Goal: Task Accomplishment & Management: Manage account settings

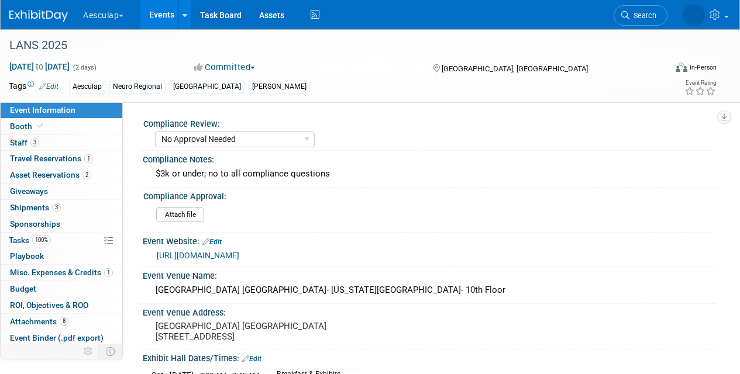
select select "No Approval Needed"
select select "Neuro"
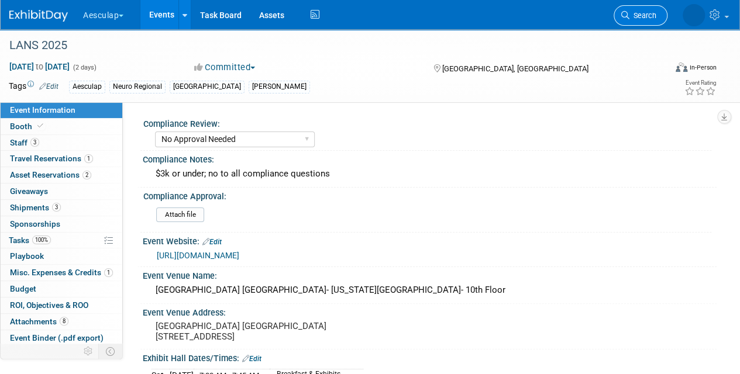
click at [647, 11] on span "Search" at bounding box center [642, 15] width 27 height 9
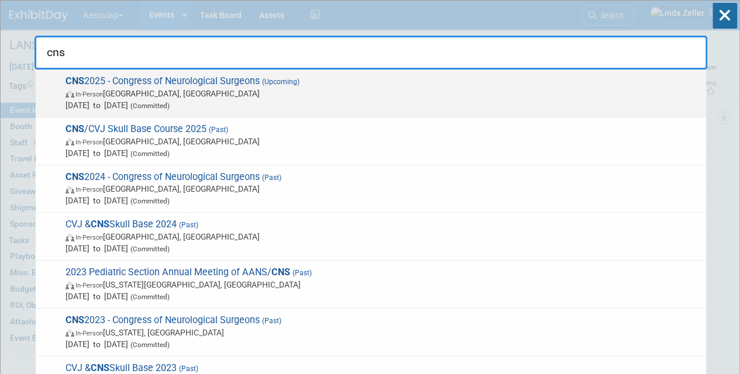
type input "cns"
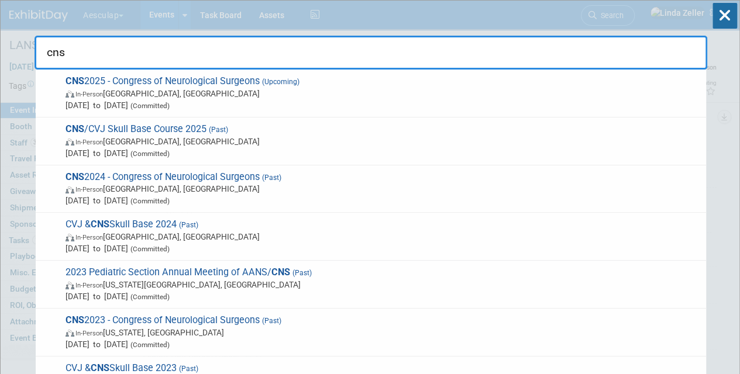
click at [78, 80] on strong "CNS" at bounding box center [75, 80] width 19 height 11
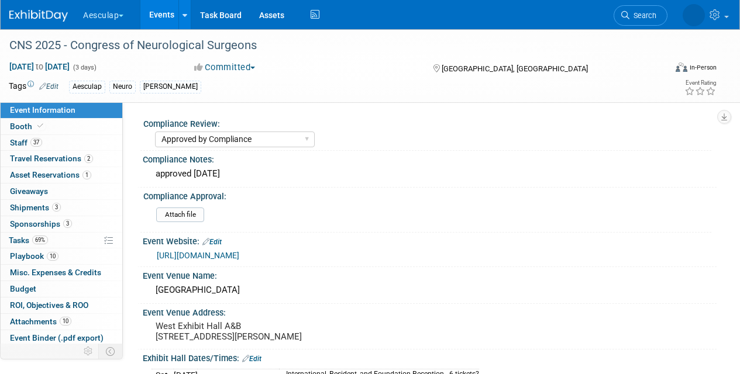
select select "Approved by Compliance"
select select "Neuro"
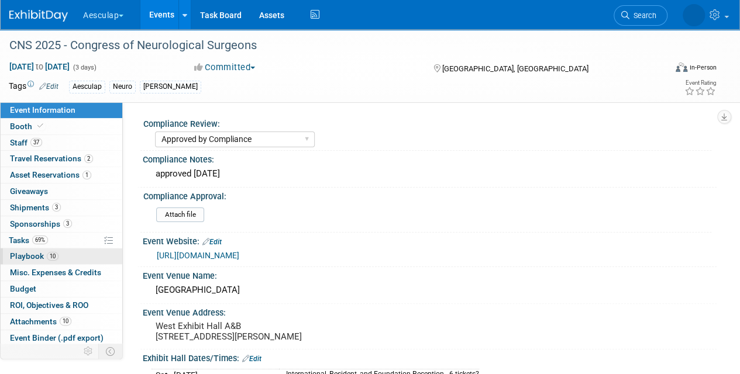
click at [20, 253] on span "Playbook 10" at bounding box center [34, 256] width 49 height 9
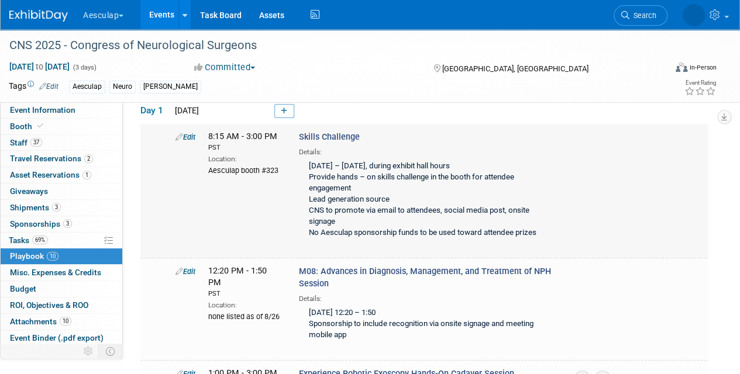
scroll to position [175, 0]
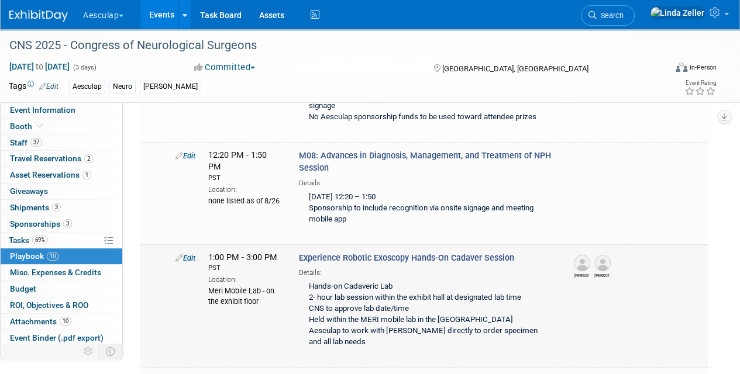
click at [190, 255] on link "Edit" at bounding box center [185, 258] width 20 height 9
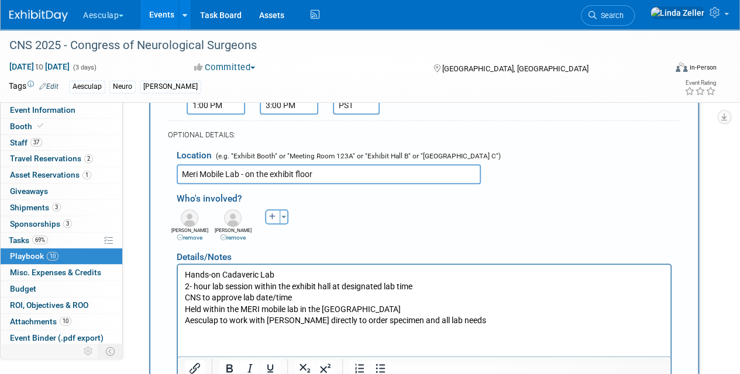
scroll to position [518, 0]
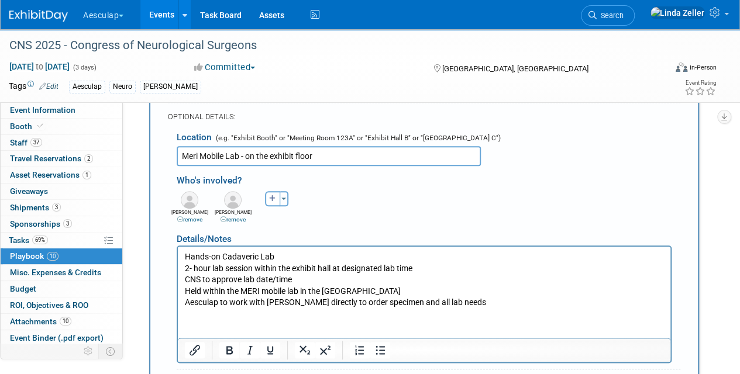
click at [184, 257] on body "Hands-on Cadaveric Lab 2- hour lab session within the exhibit hall at designate…" at bounding box center [424, 280] width 480 height 57
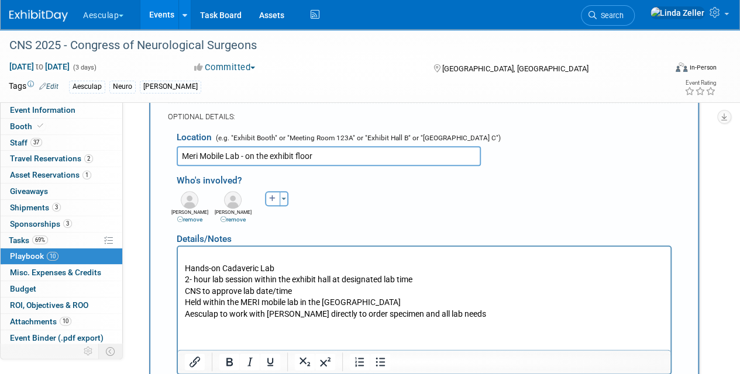
click at [184, 257] on body "Hands-on Cadaveric Lab 2- hour lab session within the exhibit hall at designate…" at bounding box center [424, 286] width 480 height 69
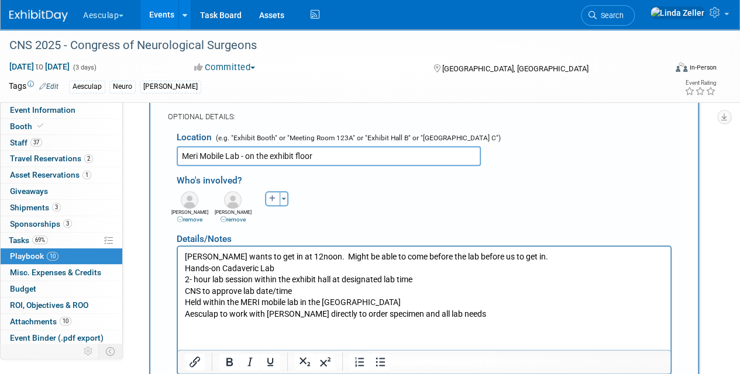
click at [535, 267] on p "Hands-on Cadaveric Lab 2- hour lab session within the exhibit hall at designate…" at bounding box center [424, 291] width 479 height 57
click at [523, 256] on p "[PERSON_NAME] wants to get in at 12noon. Might be able to come before the lab b…" at bounding box center [424, 258] width 479 height 12
click at [551, 263] on p "Hands-on Cadaveric Lab 2- hour lab session within the exhibit hall at designate…" at bounding box center [424, 291] width 479 height 57
click at [550, 257] on p "[PERSON_NAME] wants to get in at 12noon. Might be able to come before the lab b…" at bounding box center [424, 258] width 479 height 12
click at [288, 268] on p "Hands-on Cadaveric Lab La 2- hour lab session within the exhibit hall at design…" at bounding box center [424, 291] width 479 height 57
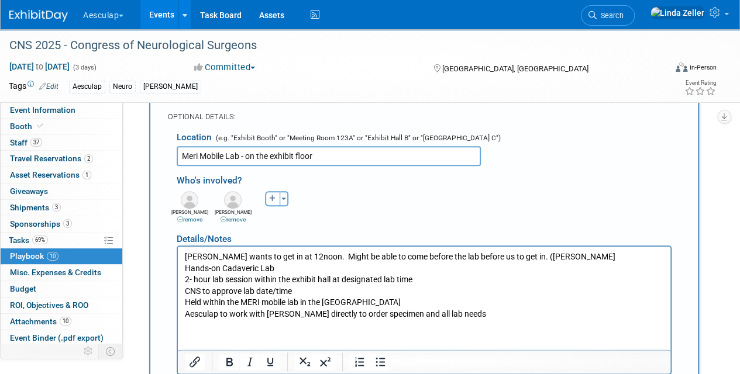
click at [546, 256] on p "[PERSON_NAME] wants to get in at 12noon. Might be able to come before the lab b…" at bounding box center [424, 258] width 479 height 12
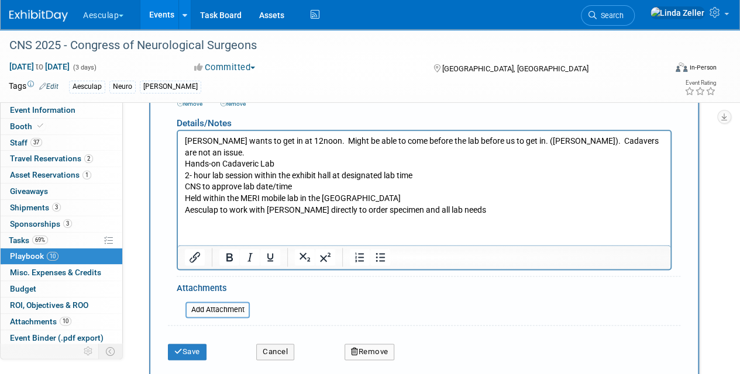
scroll to position [635, 0]
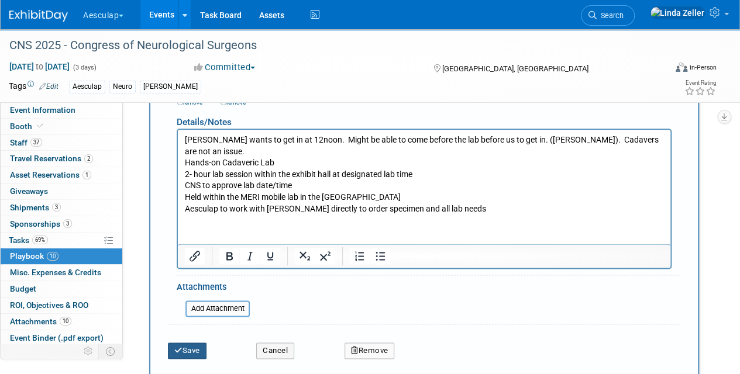
drag, startPoint x: 199, startPoint y: 346, endPoint x: 204, endPoint y: 353, distance: 8.1
click at [204, 353] on button "Save" at bounding box center [187, 351] width 39 height 16
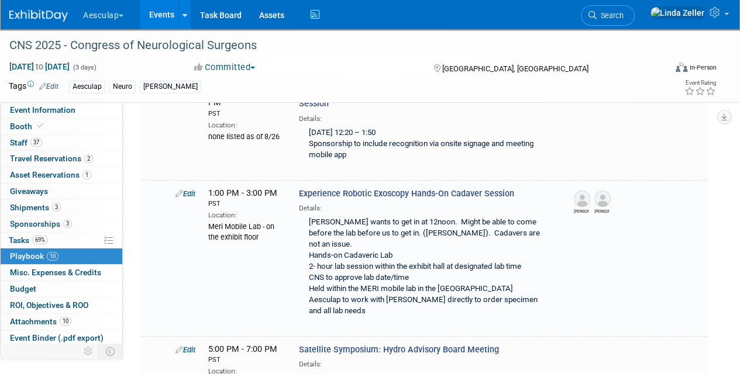
scroll to position [271, 0]
